Goal: Transaction & Acquisition: Purchase product/service

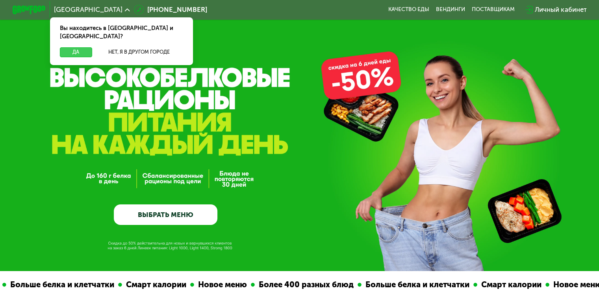
click at [82, 47] on button "Да" at bounding box center [76, 52] width 32 height 10
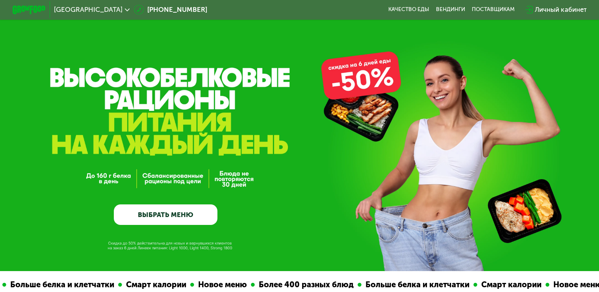
click at [175, 211] on link "ВЫБРАТЬ МЕНЮ" at bounding box center [166, 214] width 104 height 21
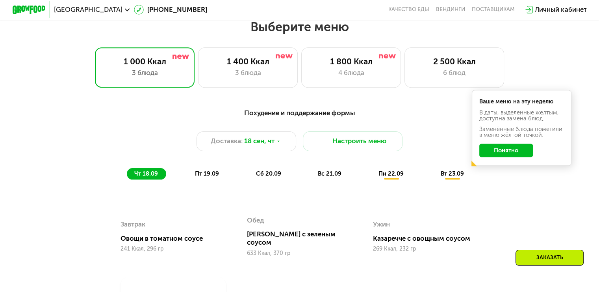
scroll to position [530, 0]
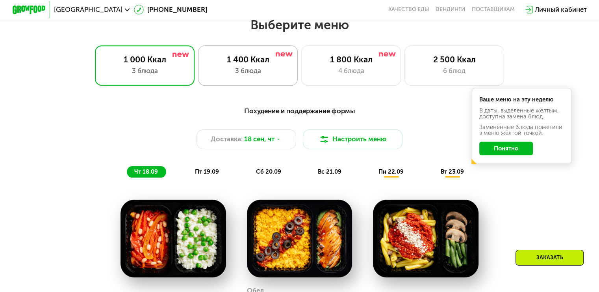
click at [264, 64] on div "1 400 Ккал" at bounding box center [248, 59] width 82 height 10
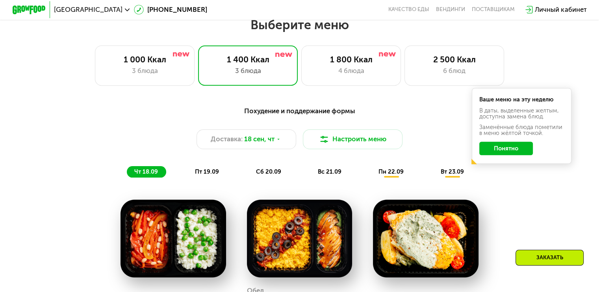
click at [520, 154] on button "Понятно" at bounding box center [506, 147] width 54 height 13
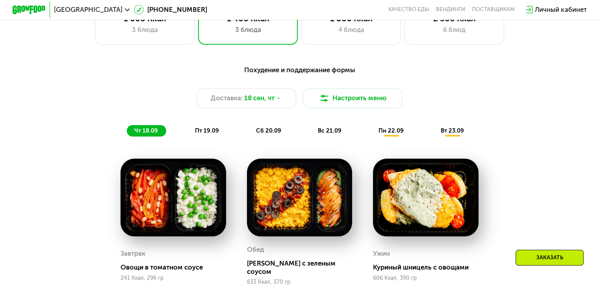
scroll to position [569, 0]
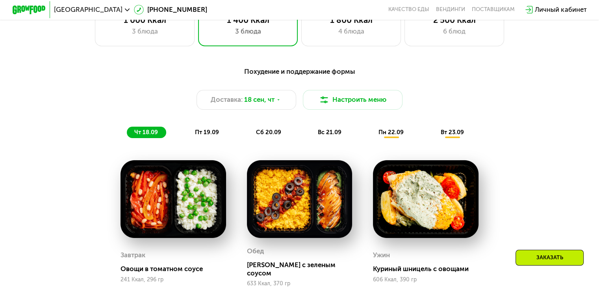
click at [203, 134] on span "пт 19.09" at bounding box center [207, 131] width 24 height 7
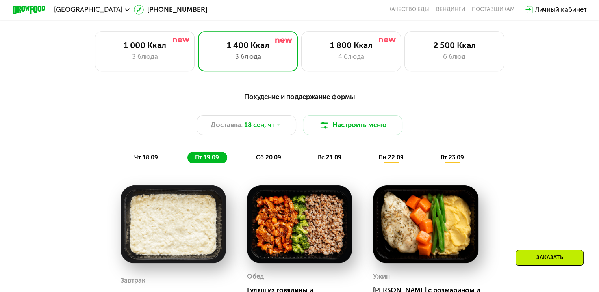
scroll to position [530, 0]
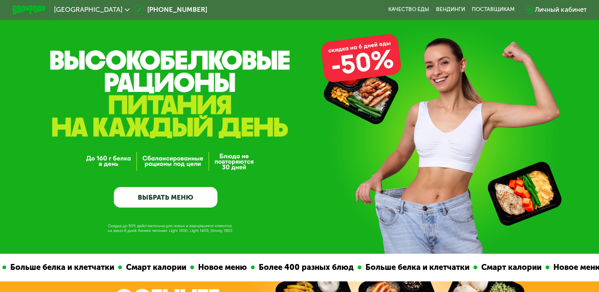
click at [201, 201] on link "ВЫБРАТЬ МЕНЮ" at bounding box center [166, 197] width 104 height 21
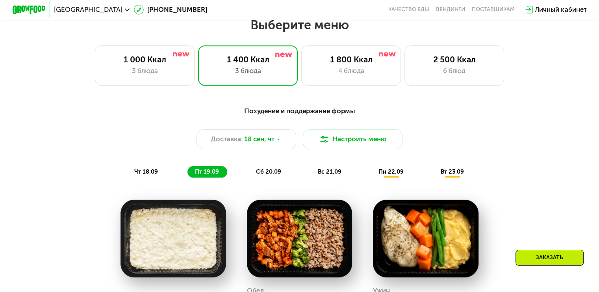
click at [290, 31] on h2 "Выберите меню" at bounding box center [300, 25] width 546 height 16
click at [307, 113] on div "Похудение и поддержание формы" at bounding box center [299, 111] width 493 height 10
click at [365, 141] on button "Настроить меню" at bounding box center [353, 139] width 100 height 20
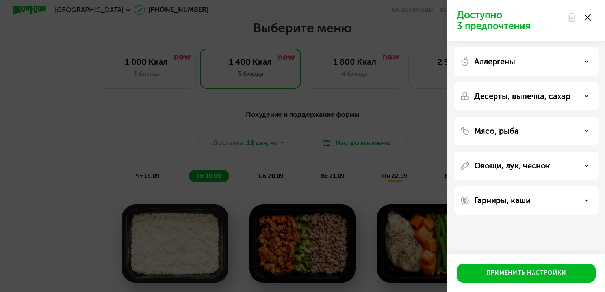
click at [582, 65] on div "Аллергены" at bounding box center [526, 61] width 132 height 9
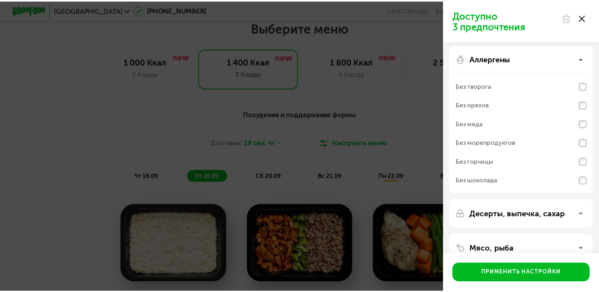
scroll to position [0, 0]
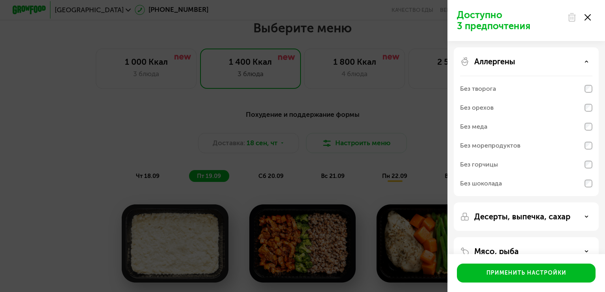
click at [588, 18] on icon at bounding box center [588, 17] width 6 height 6
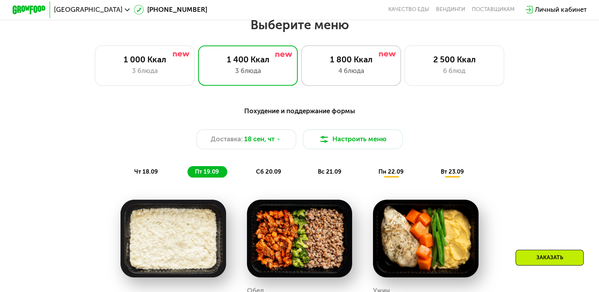
click at [369, 72] on div "4 блюда" at bounding box center [351, 71] width 82 height 10
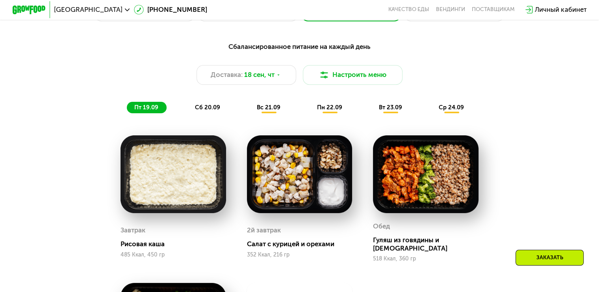
scroll to position [530, 0]
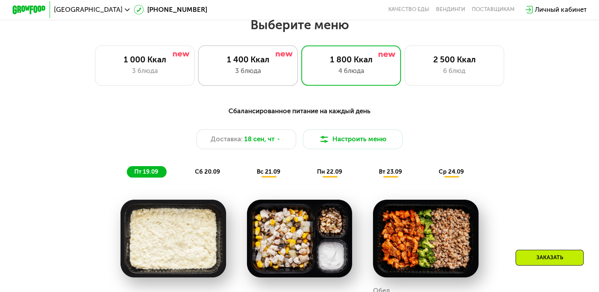
click at [273, 76] on div "3 блюда" at bounding box center [248, 71] width 82 height 10
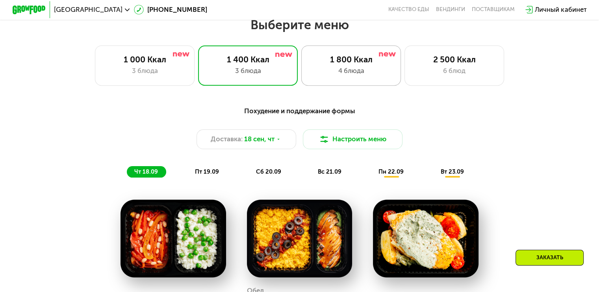
click at [357, 76] on div "4 блюда" at bounding box center [351, 71] width 82 height 10
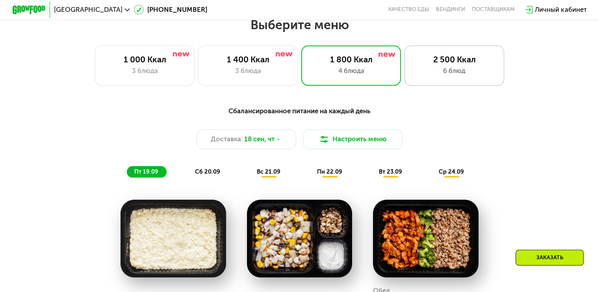
click at [449, 62] on div "2 500 Ккал" at bounding box center [454, 59] width 82 height 10
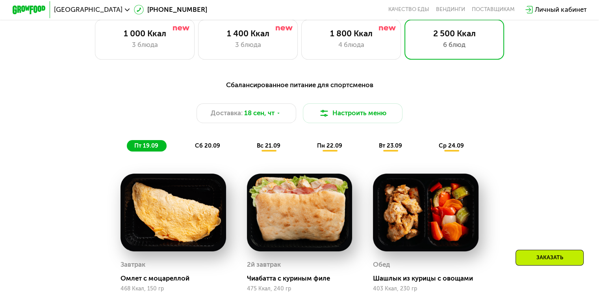
scroll to position [490, 0]
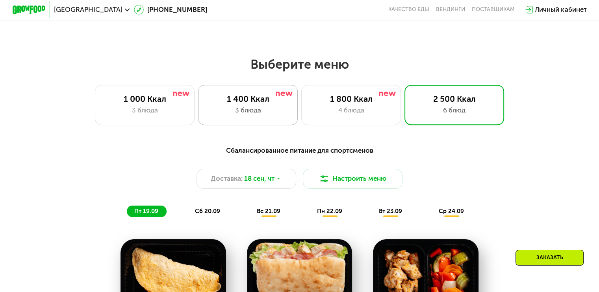
click at [273, 103] on div "1 400 Ккал" at bounding box center [248, 99] width 82 height 10
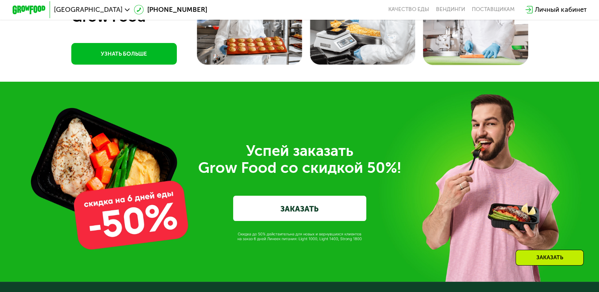
scroll to position [2500, 0]
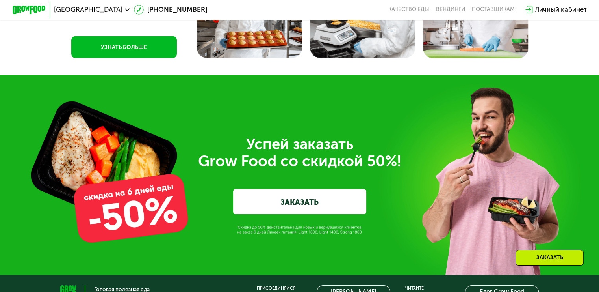
click at [530, 255] on div "Заказать" at bounding box center [550, 257] width 68 height 16
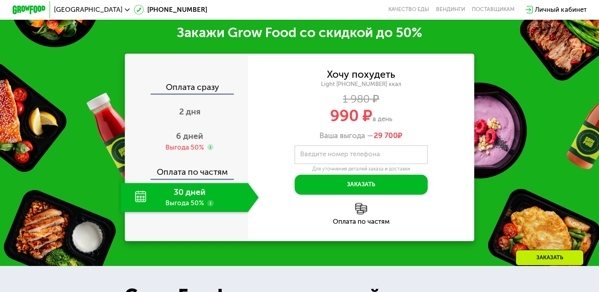
scroll to position [1003, 0]
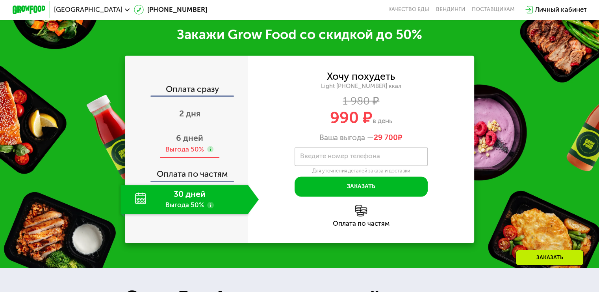
click at [192, 144] on div "6 дней Выгода 50%" at bounding box center [190, 143] width 138 height 29
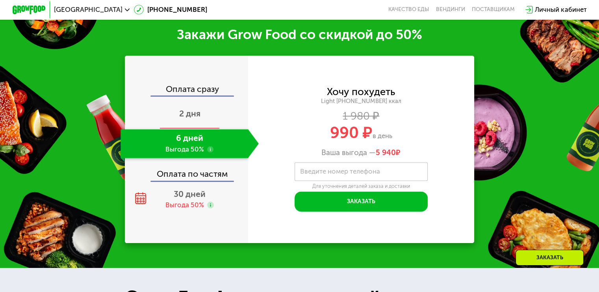
click at [193, 109] on span "2 дня" at bounding box center [189, 113] width 21 height 10
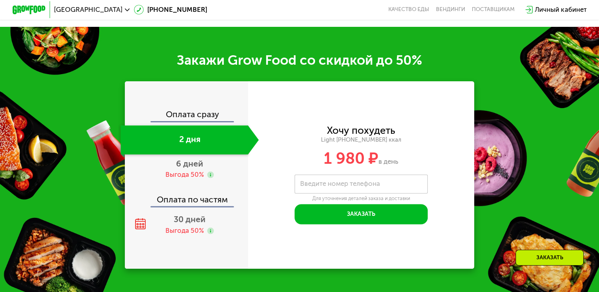
click at [193, 121] on div "Оплата сразу 2 дня 6 дней Выгода 50% Оплата по частям 30 дней Выгода 50%" at bounding box center [186, 174] width 123 height 129
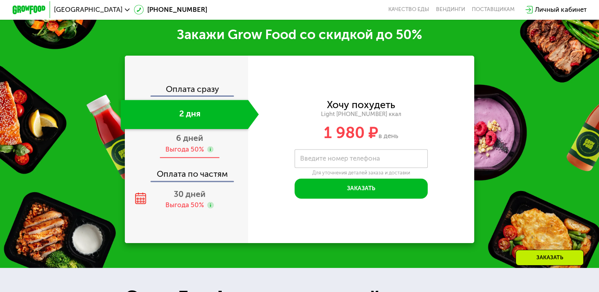
click at [189, 149] on div "Выгода 50%" at bounding box center [184, 149] width 39 height 9
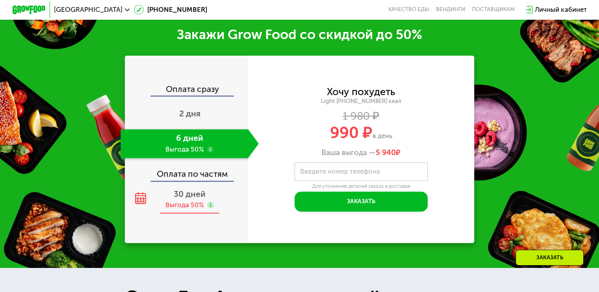
click at [197, 205] on div "Выгода 50%" at bounding box center [184, 204] width 39 height 9
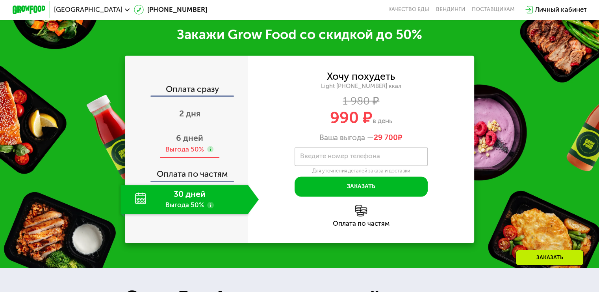
click at [205, 148] on div "Выгода 50%" at bounding box center [189, 149] width 48 height 9
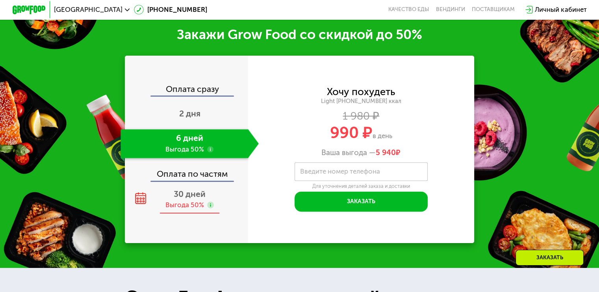
click at [192, 204] on div "Выгода 50%" at bounding box center [184, 204] width 39 height 9
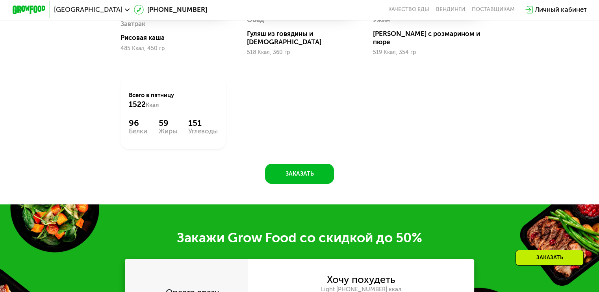
scroll to position [806, 0]
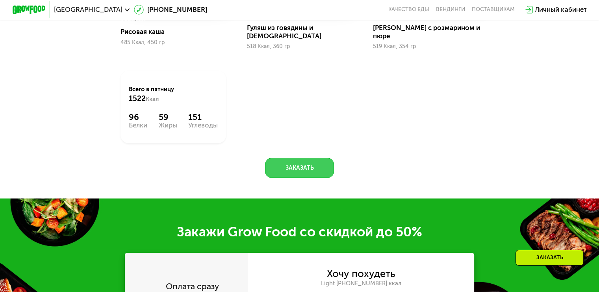
click at [303, 167] on button "Заказать" at bounding box center [299, 168] width 69 height 20
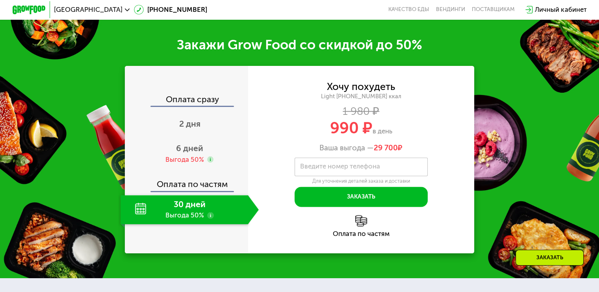
scroll to position [1003, 0]
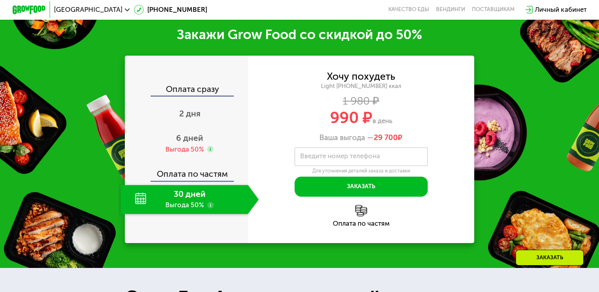
click at [203, 91] on div "Оплата сразу" at bounding box center [187, 90] width 123 height 11
click at [194, 113] on span "2 дня" at bounding box center [189, 113] width 21 height 10
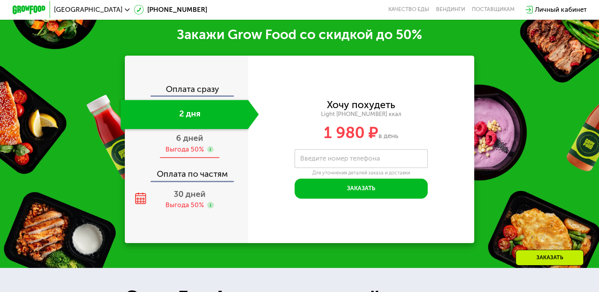
click at [193, 145] on div "Выгода 50%" at bounding box center [184, 149] width 39 height 9
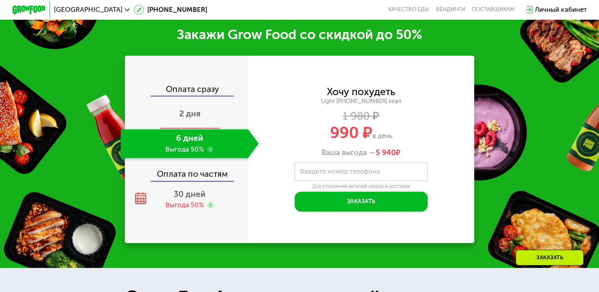
click at [175, 113] on div "2 дня" at bounding box center [190, 114] width 138 height 29
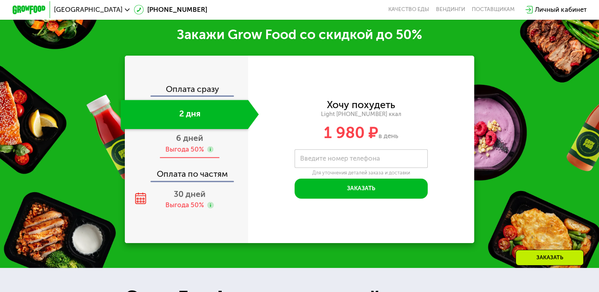
click at [189, 150] on div "Выгода 50%" at bounding box center [184, 149] width 39 height 9
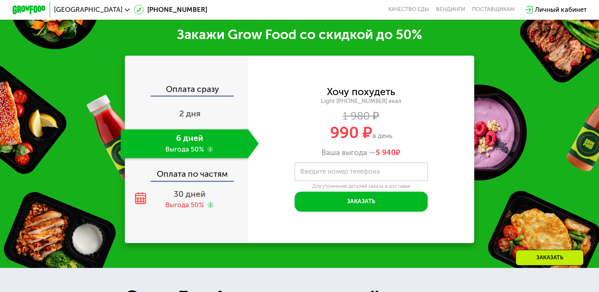
click at [364, 169] on label "Введите номер телефона" at bounding box center [340, 171] width 80 height 5
click at [364, 169] on input "Введите номер телефона" at bounding box center [361, 171] width 133 height 19
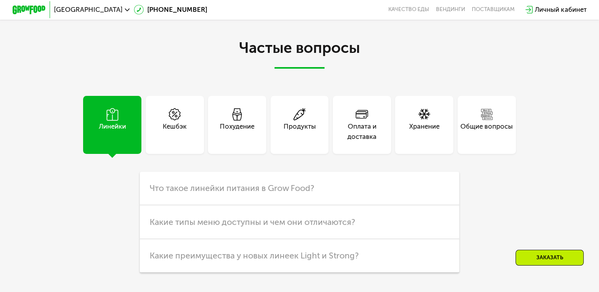
scroll to position [2190, 0]
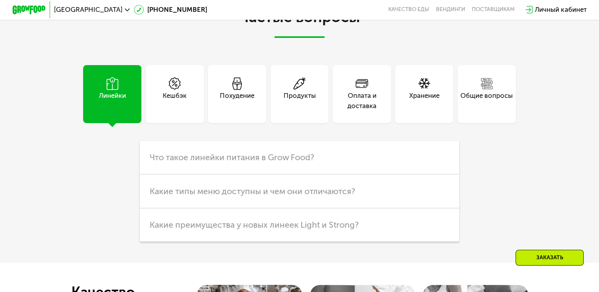
click at [369, 101] on div "Оплата и доставка" at bounding box center [362, 101] width 58 height 20
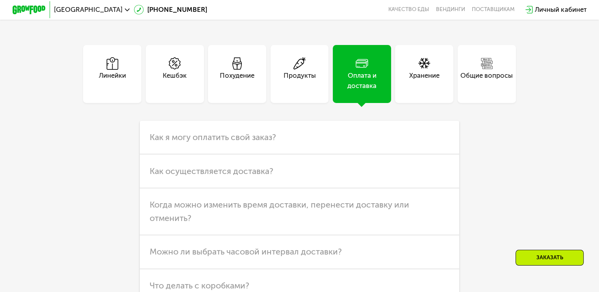
scroll to position [2229, 0]
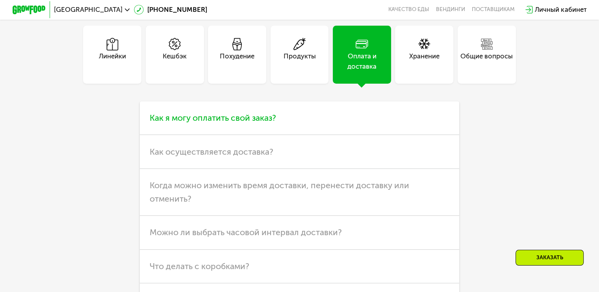
click at [266, 123] on span "Как я могу оплатить свой заказ?" at bounding box center [213, 118] width 126 height 10
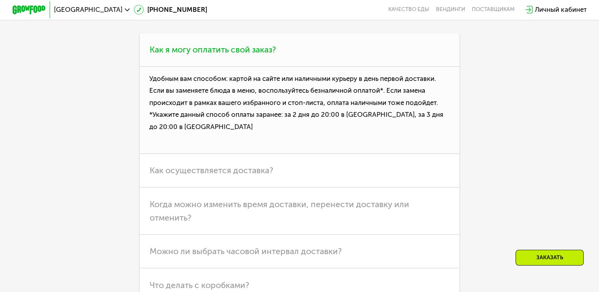
scroll to position [2308, 0]
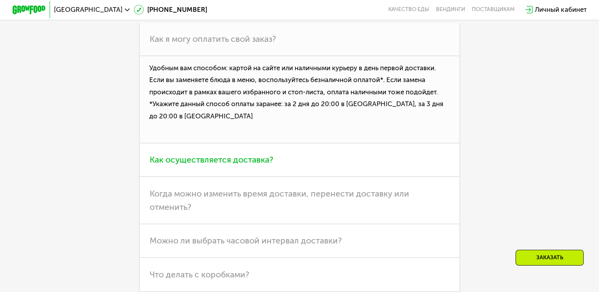
click at [272, 176] on h3 "Как осуществляется доставка?" at bounding box center [300, 159] width 320 height 33
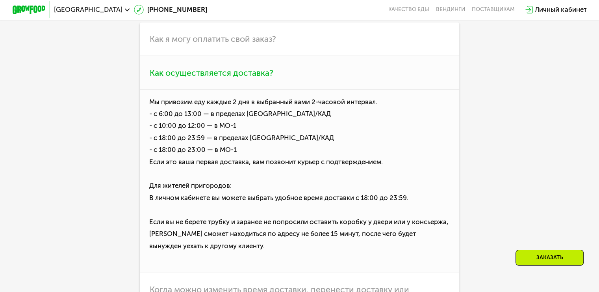
click at [214, 143] on p "Мы привозим еду каждые 2 дня в выбранный вами 2-часовой интервал. - с 6:00 до 1…" at bounding box center [300, 181] width 320 height 183
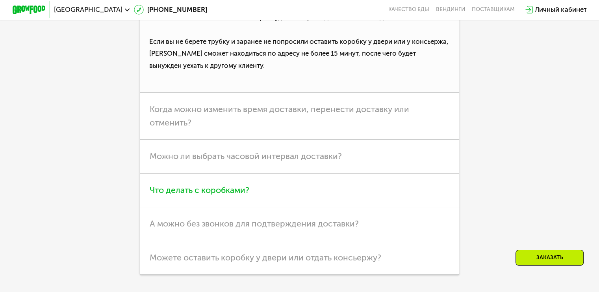
scroll to position [2505, 0]
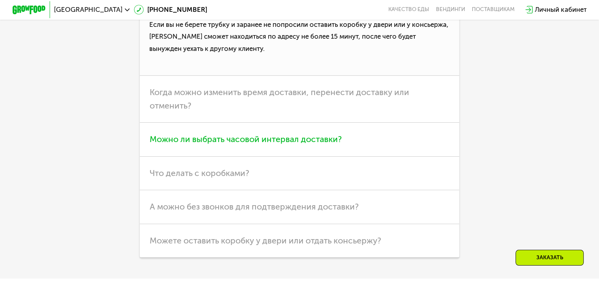
click at [244, 144] on span "Можно ли выбрать часовой интервал доставки?" at bounding box center [246, 139] width 192 height 10
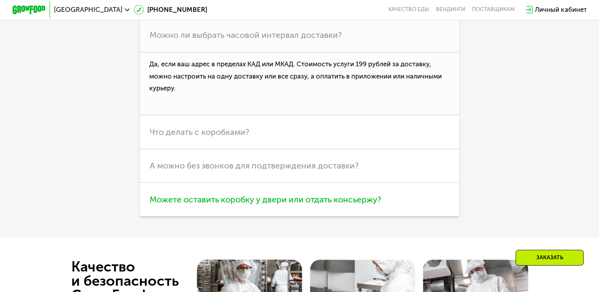
scroll to position [2387, 0]
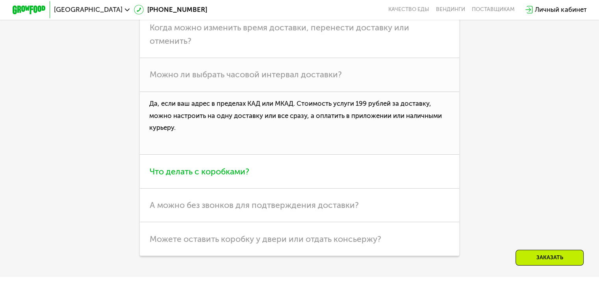
drag, startPoint x: 242, startPoint y: 166, endPoint x: 241, endPoint y: 170, distance: 4.5
click at [242, 169] on h3 "Что делать с коробками?" at bounding box center [300, 170] width 320 height 33
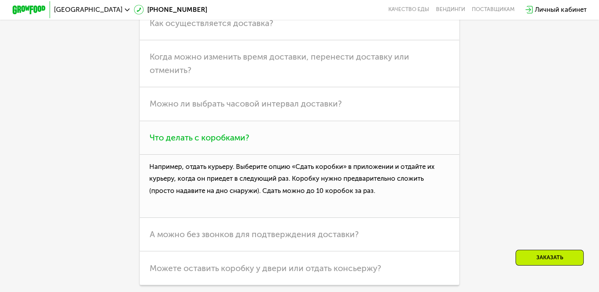
scroll to position [2269, 0]
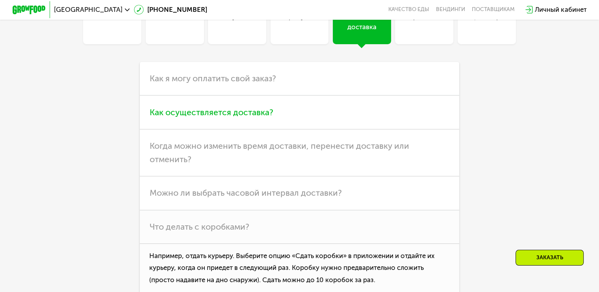
click at [222, 117] on span "Как осуществляется доставка?" at bounding box center [212, 112] width 124 height 10
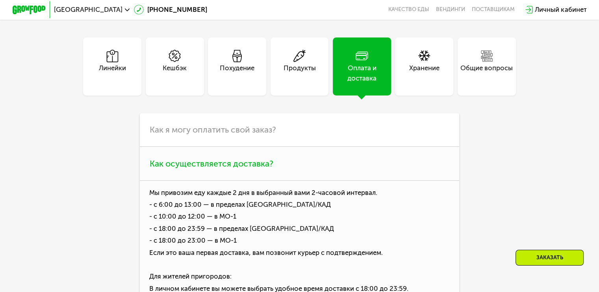
scroll to position [2111, 0]
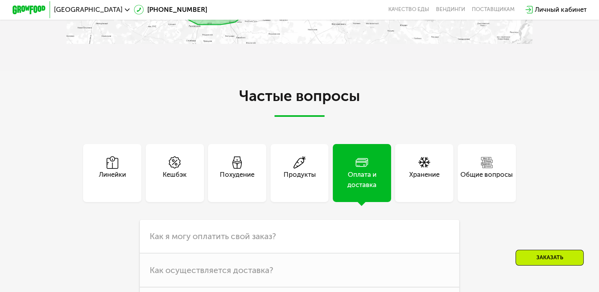
click at [230, 198] on div "Похудение" at bounding box center [237, 173] width 58 height 58
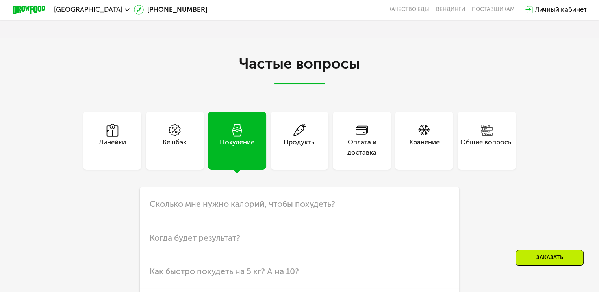
scroll to position [2190, 0]
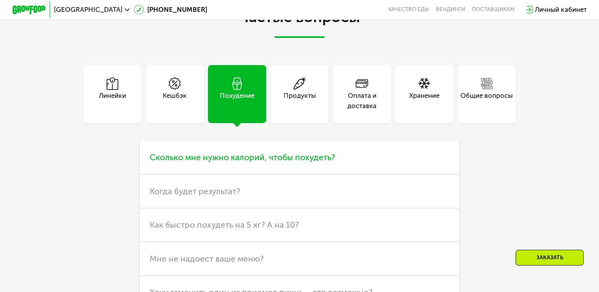
click at [267, 172] on h3 "Сколько мне нужно калорий, чтобы похудеть?" at bounding box center [300, 157] width 320 height 33
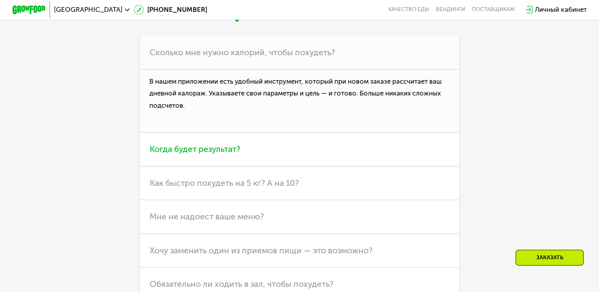
scroll to position [2308, 0]
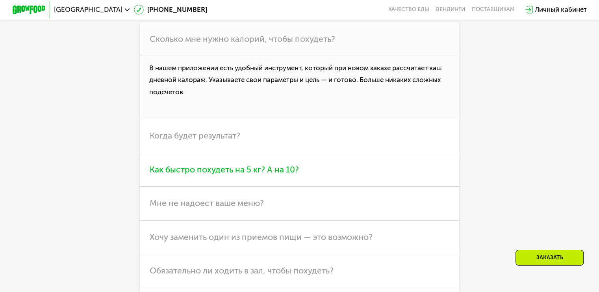
click at [275, 174] on span "Как быстро похудеть на 5 кг? А на 10?" at bounding box center [224, 169] width 149 height 10
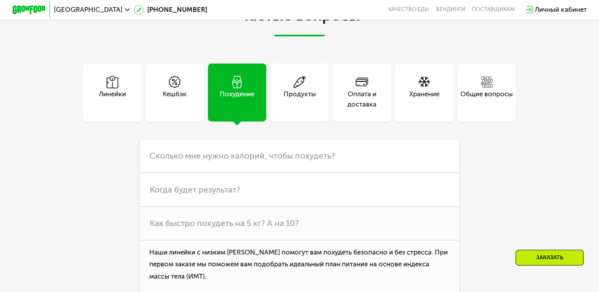
scroll to position [2190, 0]
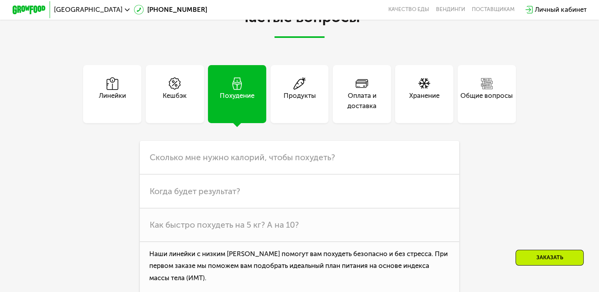
click at [439, 109] on div "Хранение" at bounding box center [424, 101] width 30 height 20
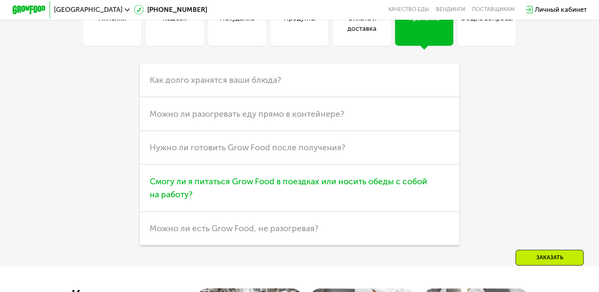
scroll to position [2269, 0]
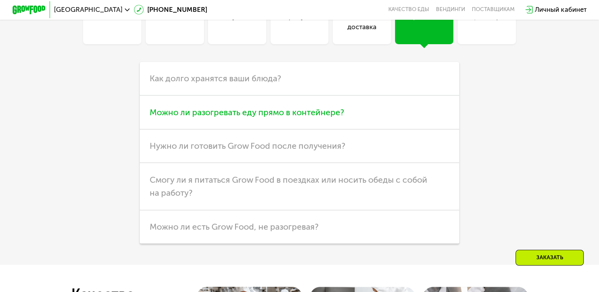
click at [290, 117] on span "Можно ли разогревать еду прямо в контейнере?" at bounding box center [247, 112] width 195 height 10
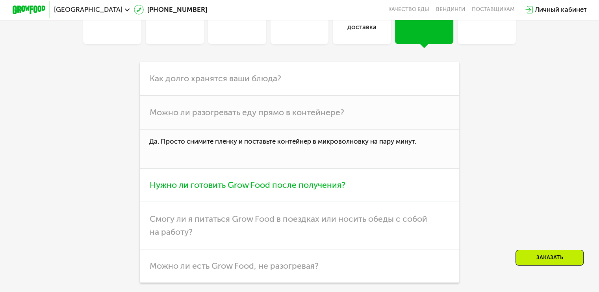
click at [263, 190] on span "Нужно ли готовить Grow Food после получения?" at bounding box center [248, 185] width 196 height 10
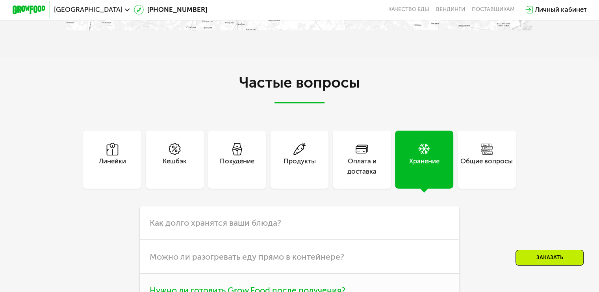
scroll to position [2111, 0]
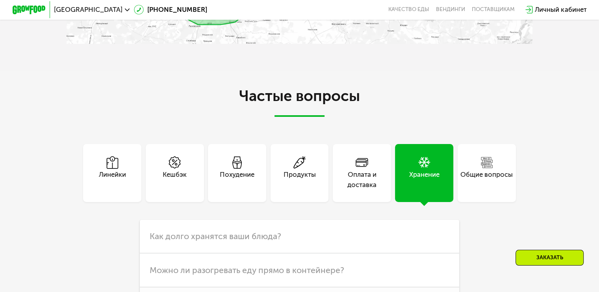
click at [471, 169] on div "Общие вопросы" at bounding box center [487, 173] width 58 height 58
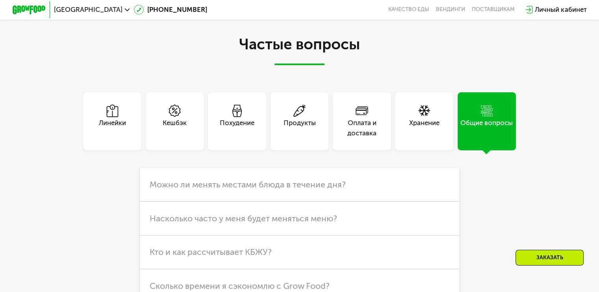
scroll to position [2269, 0]
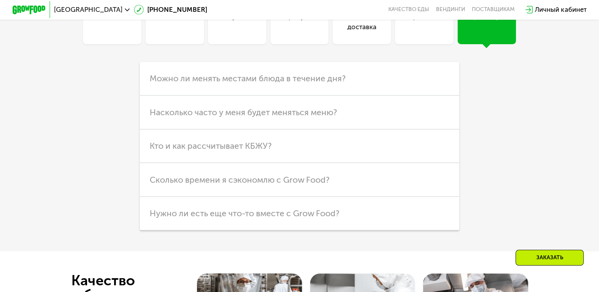
click at [388, 163] on h3 "Кто и как рассчитывает КБЖУ?" at bounding box center [300, 145] width 320 height 33
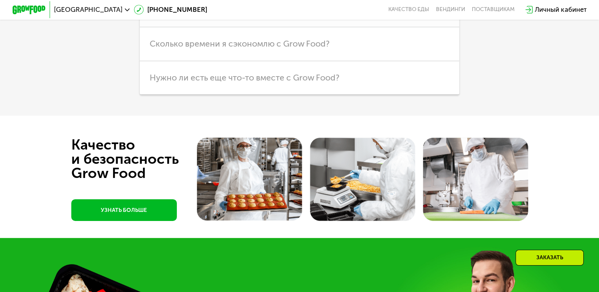
scroll to position [2466, 0]
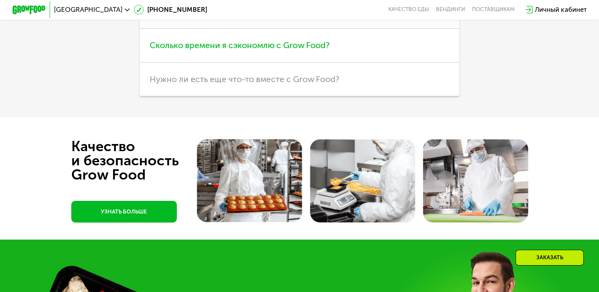
click at [276, 61] on h3 "Сколько времени я сэкономлю с Grow Food?" at bounding box center [300, 45] width 320 height 33
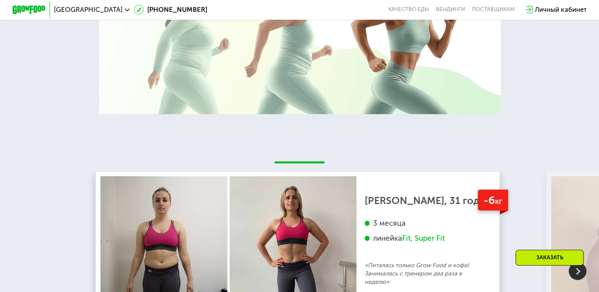
scroll to position [1599, 0]
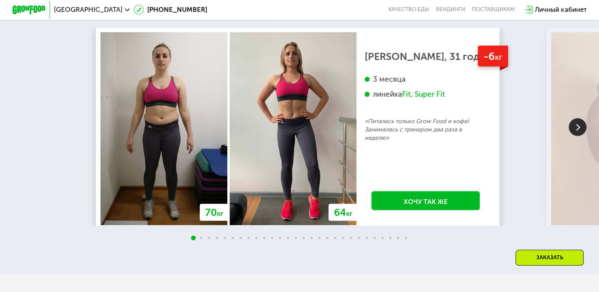
click at [582, 130] on img at bounding box center [578, 127] width 18 height 18
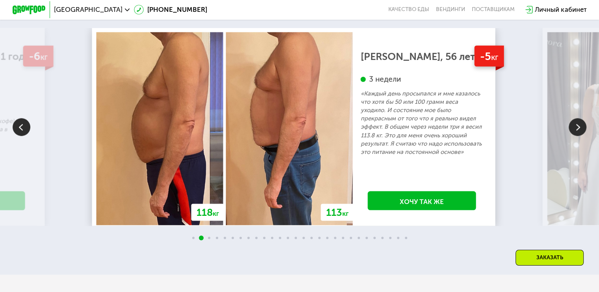
click at [576, 127] on img at bounding box center [578, 127] width 18 height 18
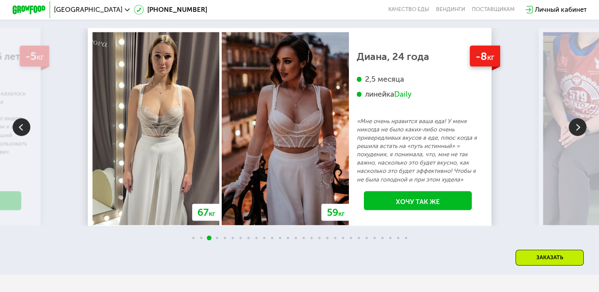
click at [574, 128] on img at bounding box center [578, 127] width 18 height 18
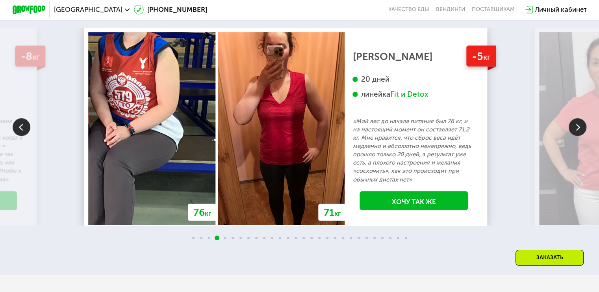
click at [574, 128] on img at bounding box center [578, 127] width 18 height 18
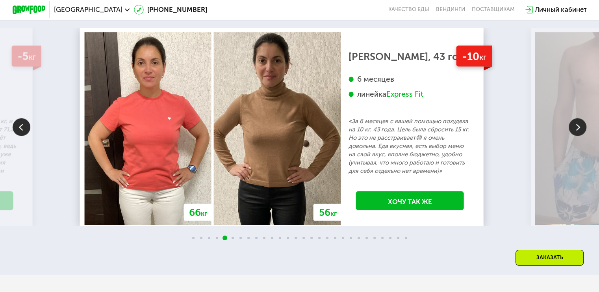
click at [574, 128] on img at bounding box center [578, 127] width 18 height 18
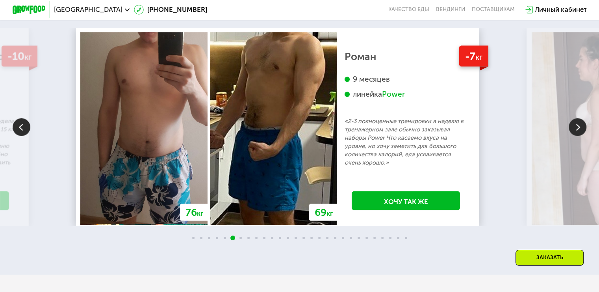
click at [574, 128] on img at bounding box center [578, 127] width 18 height 18
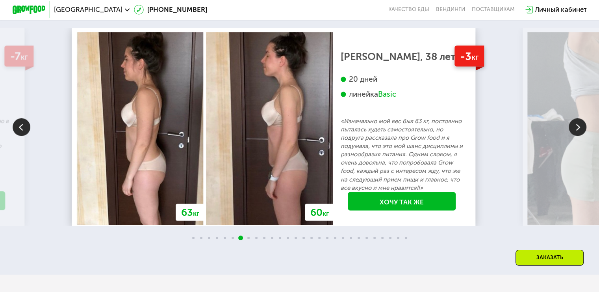
click at [574, 128] on img at bounding box center [578, 127] width 18 height 18
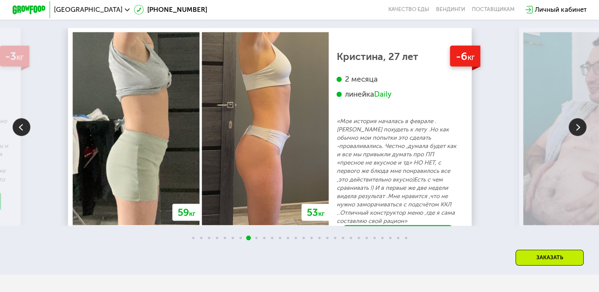
click at [574, 128] on img at bounding box center [578, 127] width 18 height 18
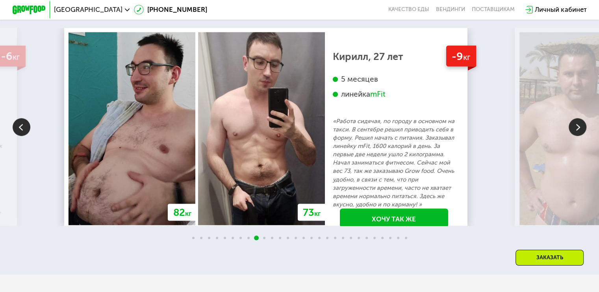
click at [574, 128] on img at bounding box center [578, 127] width 18 height 18
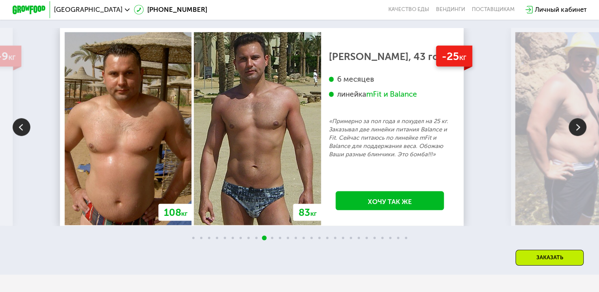
click at [574, 128] on img at bounding box center [578, 127] width 18 height 18
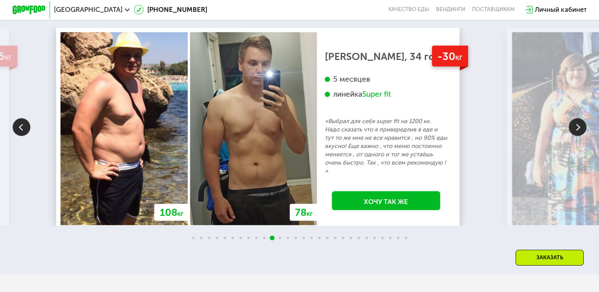
click at [574, 128] on img at bounding box center [578, 127] width 18 height 18
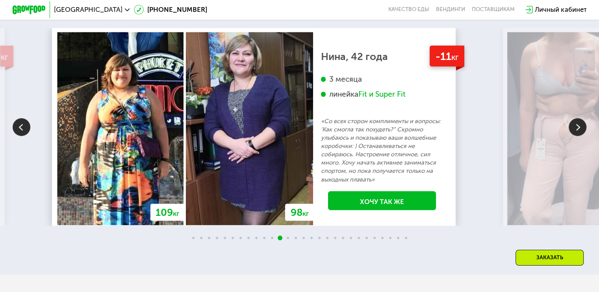
click at [574, 128] on img at bounding box center [578, 127] width 18 height 18
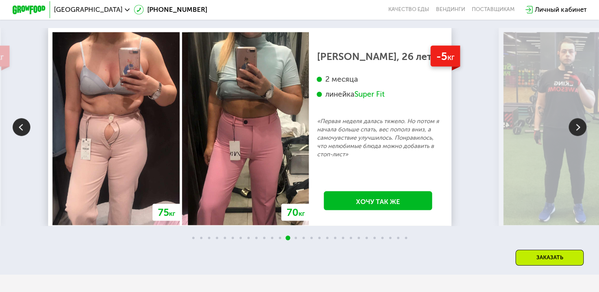
click at [574, 128] on img at bounding box center [578, 127] width 18 height 18
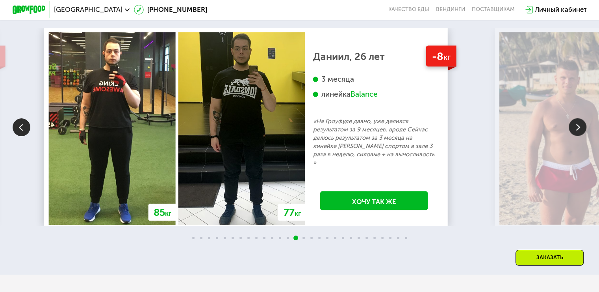
click at [574, 128] on img at bounding box center [578, 127] width 18 height 18
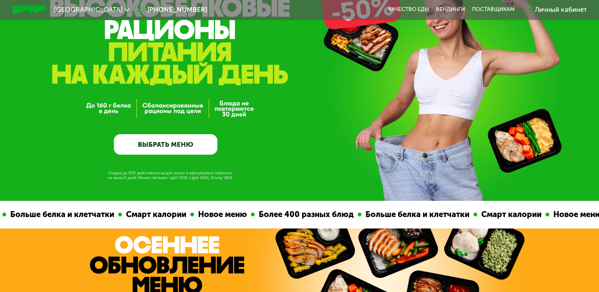
scroll to position [118, 0]
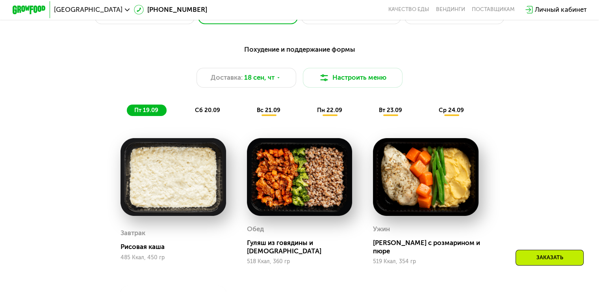
click at [562, 256] on div "Заказать" at bounding box center [550, 257] width 68 height 16
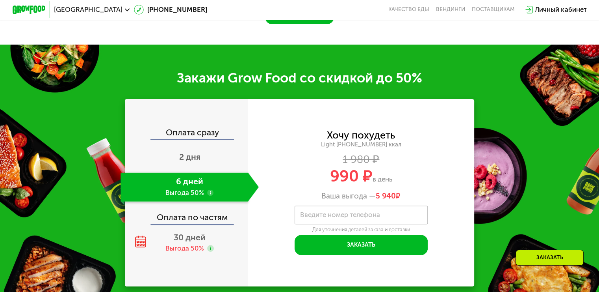
scroll to position [1003, 0]
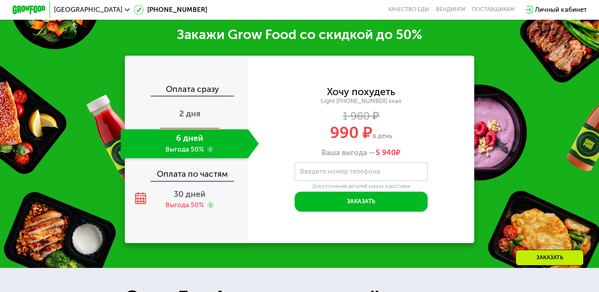
click at [186, 115] on span "2 дня" at bounding box center [189, 113] width 21 height 10
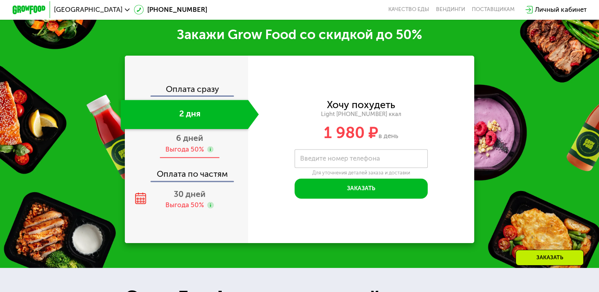
click at [193, 140] on span "6 дней" at bounding box center [189, 138] width 27 height 10
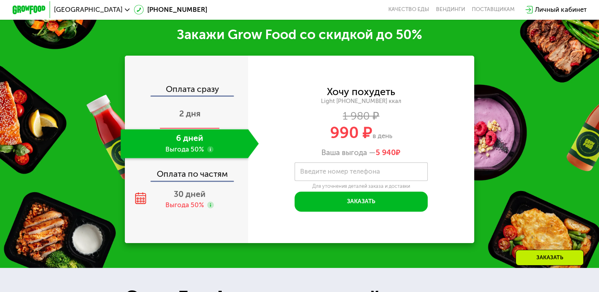
click at [197, 119] on div "2 дня" at bounding box center [190, 114] width 138 height 29
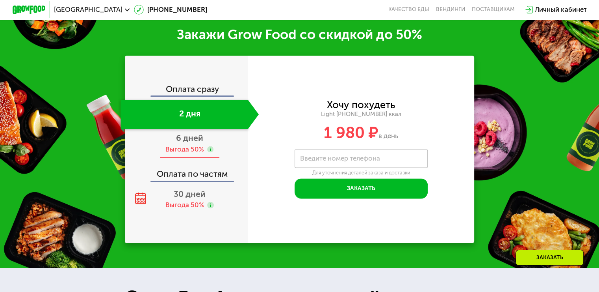
click at [206, 145] on div "Выгода 50%" at bounding box center [189, 149] width 48 height 9
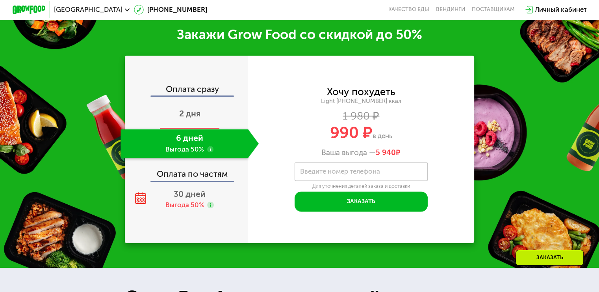
click at [217, 109] on div "2 дня" at bounding box center [190, 114] width 138 height 29
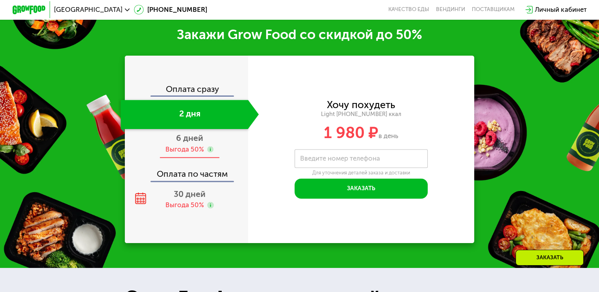
click at [200, 151] on div "Выгода 50%" at bounding box center [184, 149] width 39 height 9
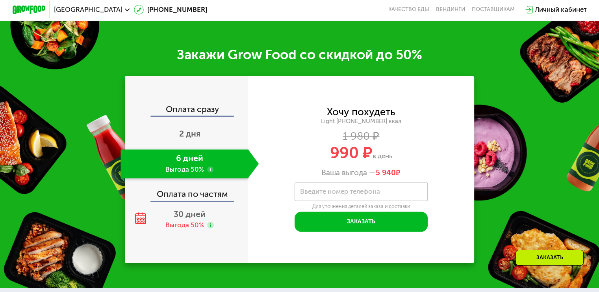
scroll to position [963, 0]
